Goal: Task Accomplishment & Management: Manage account settings

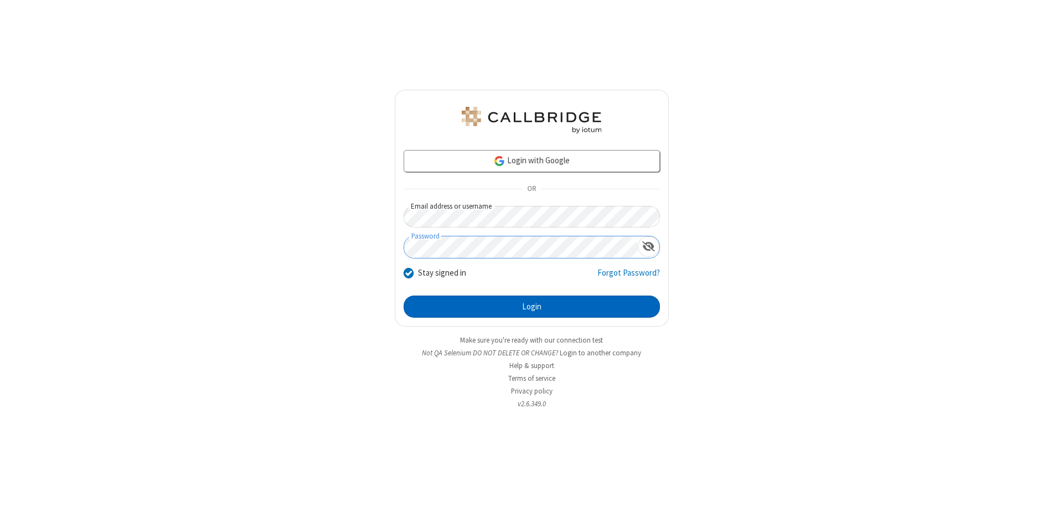
click at [532, 307] on button "Login" at bounding box center [532, 307] width 256 height 22
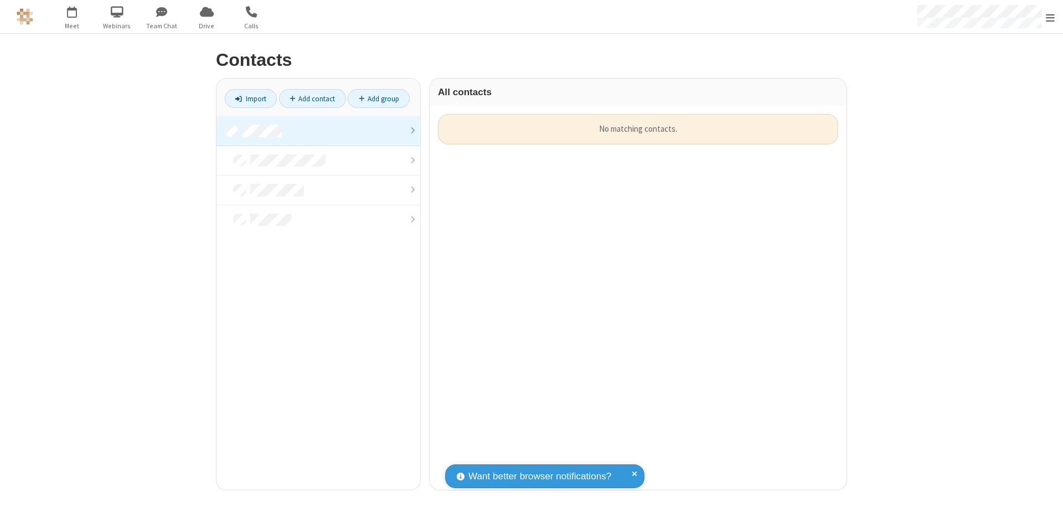
scroll to position [376, 409]
click at [318, 131] on link at bounding box center [318, 131] width 204 height 30
click at [312, 99] on link "Add contact" at bounding box center [312, 98] width 67 height 19
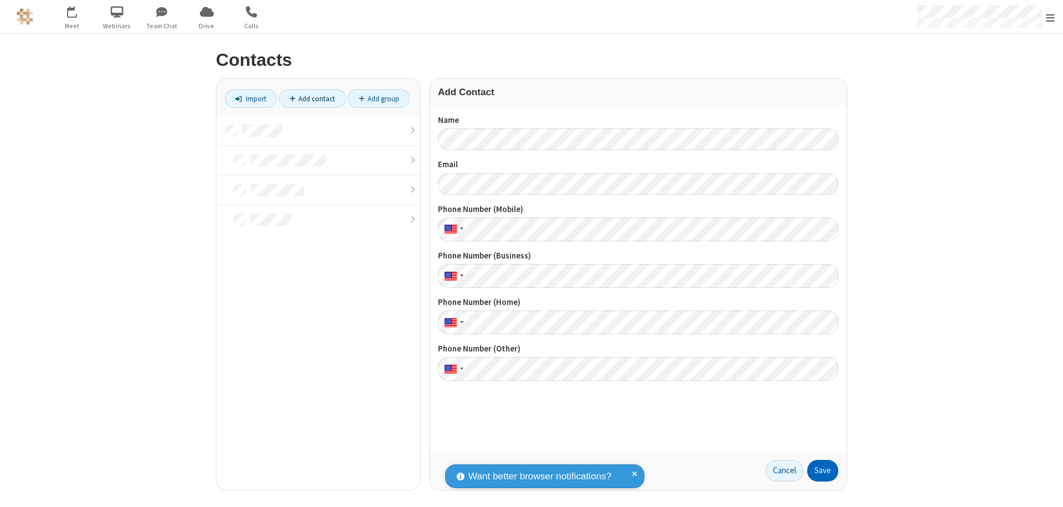
click at [823, 471] on button "Save" at bounding box center [822, 471] width 31 height 22
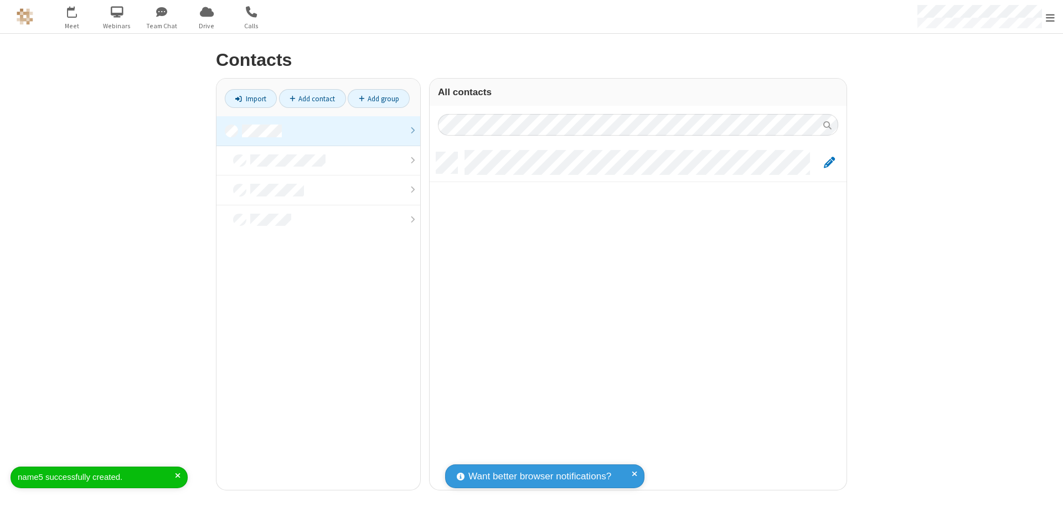
scroll to position [338, 409]
